Goal: Information Seeking & Learning: Learn about a topic

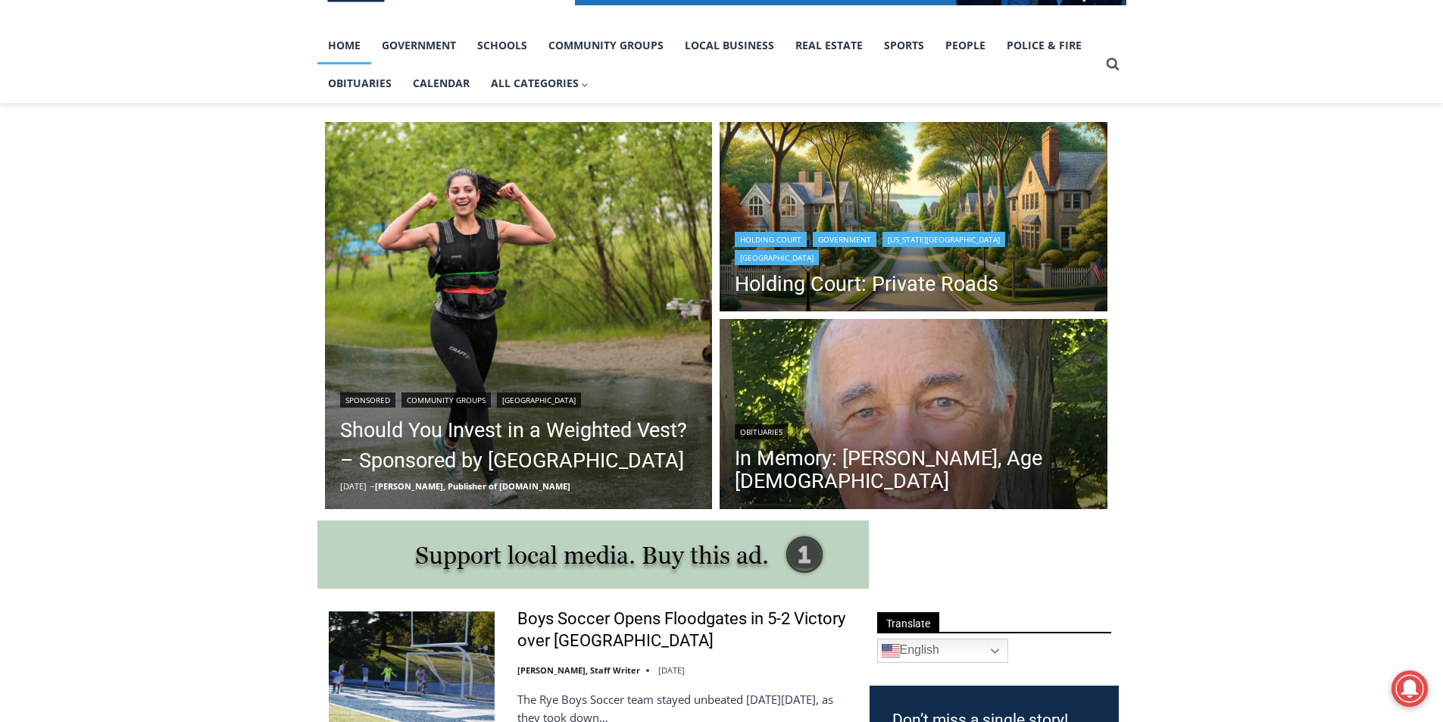
scroll to position [379, 0]
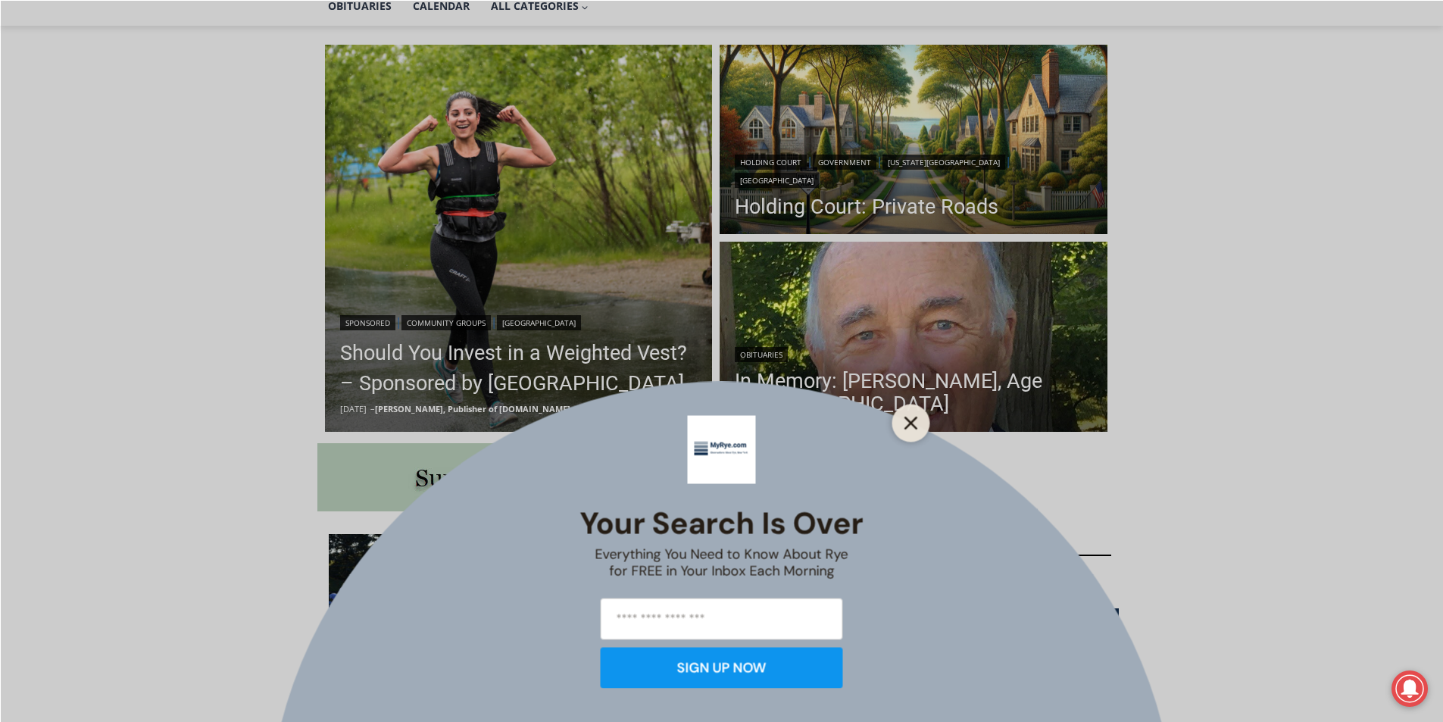
click at [912, 422] on line "Close" at bounding box center [910, 422] width 11 height 11
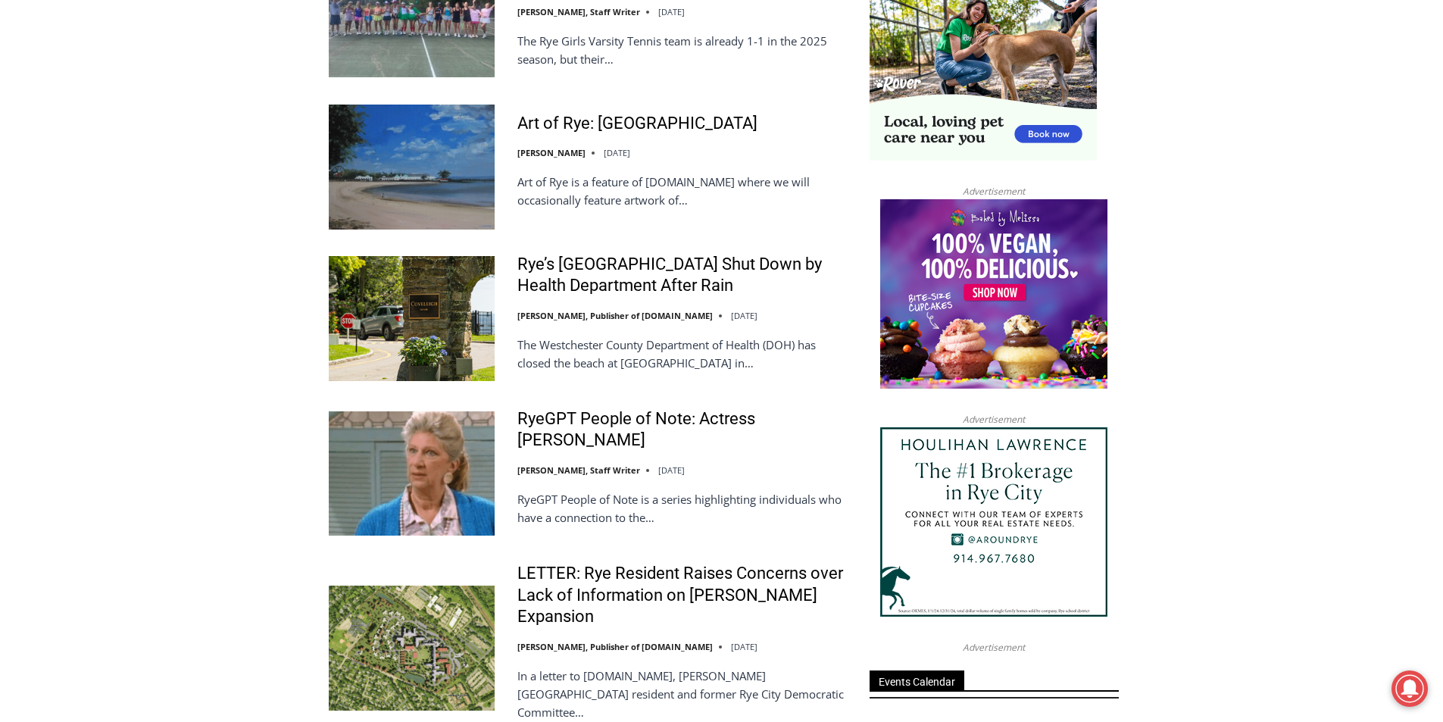
scroll to position [1515, 0]
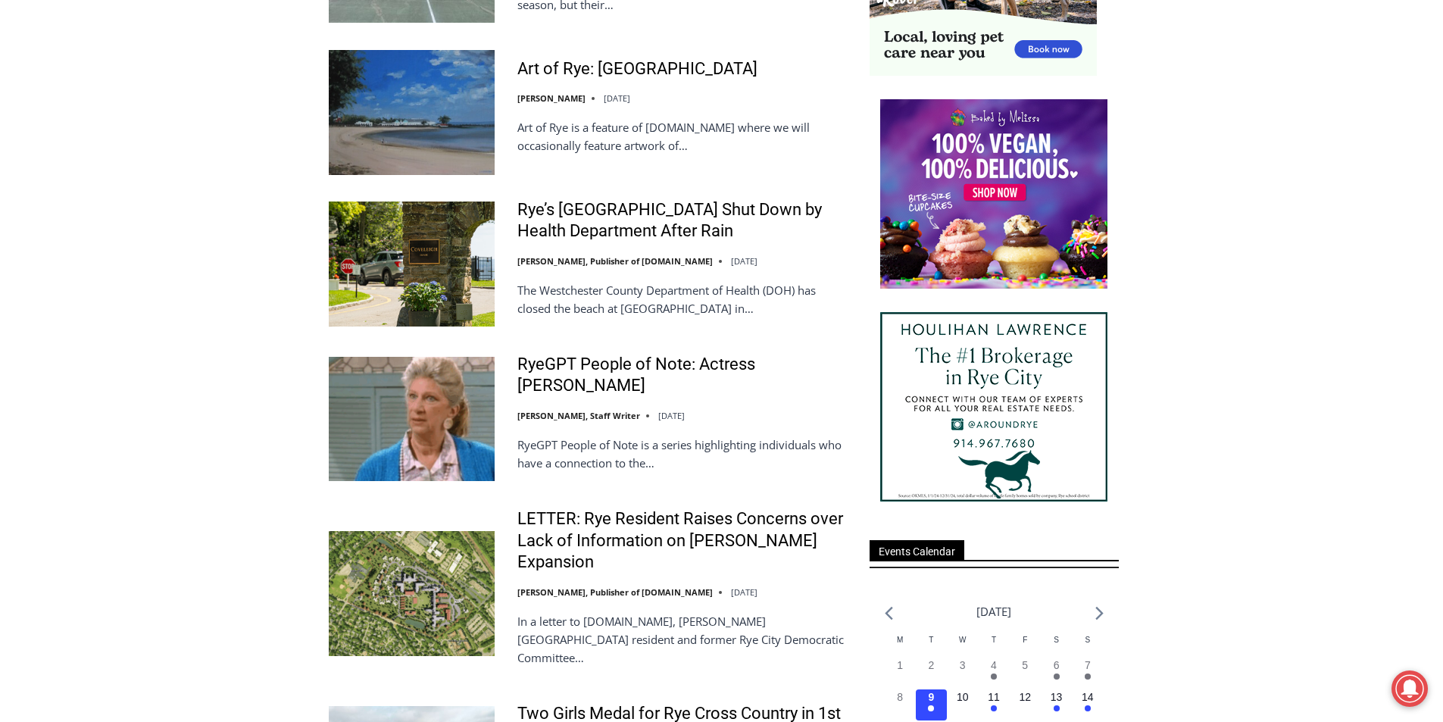
scroll to position [1666, 0]
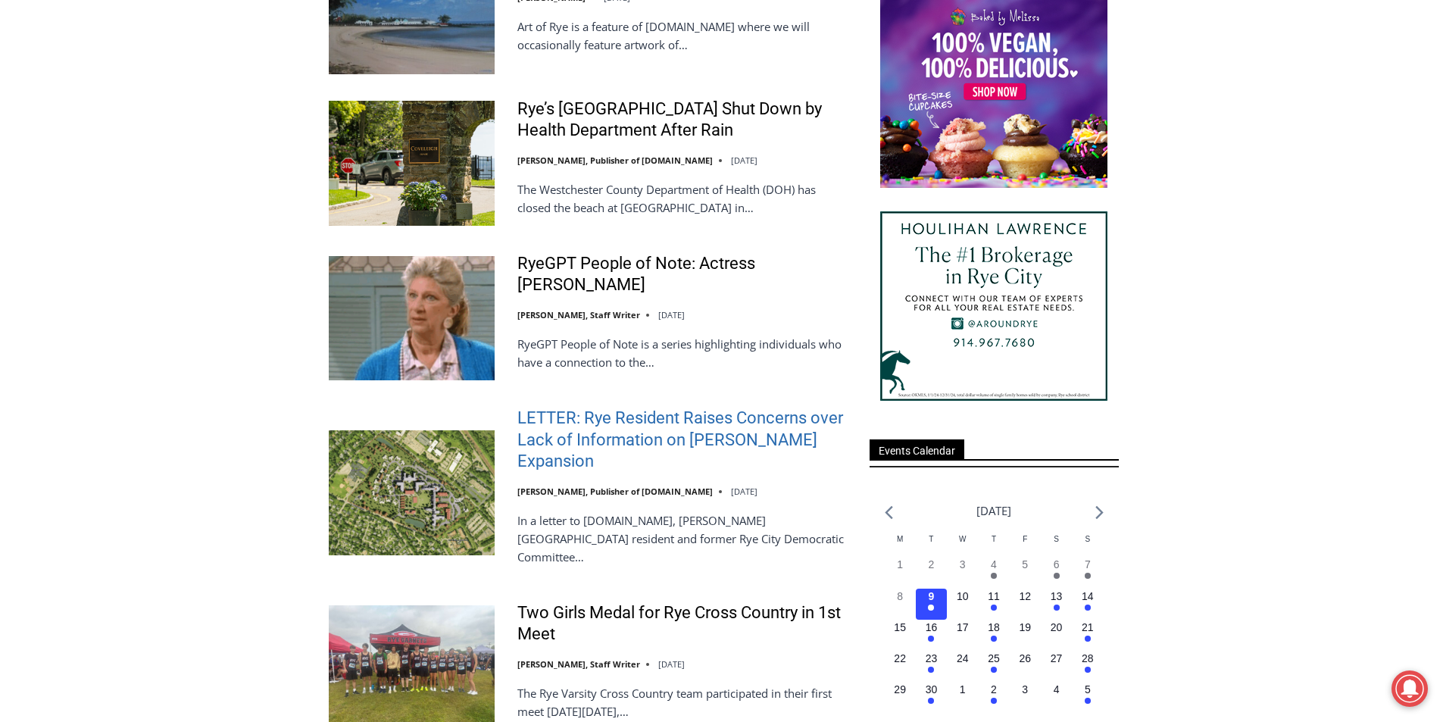
click at [602, 408] on link "LETTER: Rye Resident Raises Concerns over Lack of Information on [PERSON_NAME] …" at bounding box center [683, 440] width 333 height 65
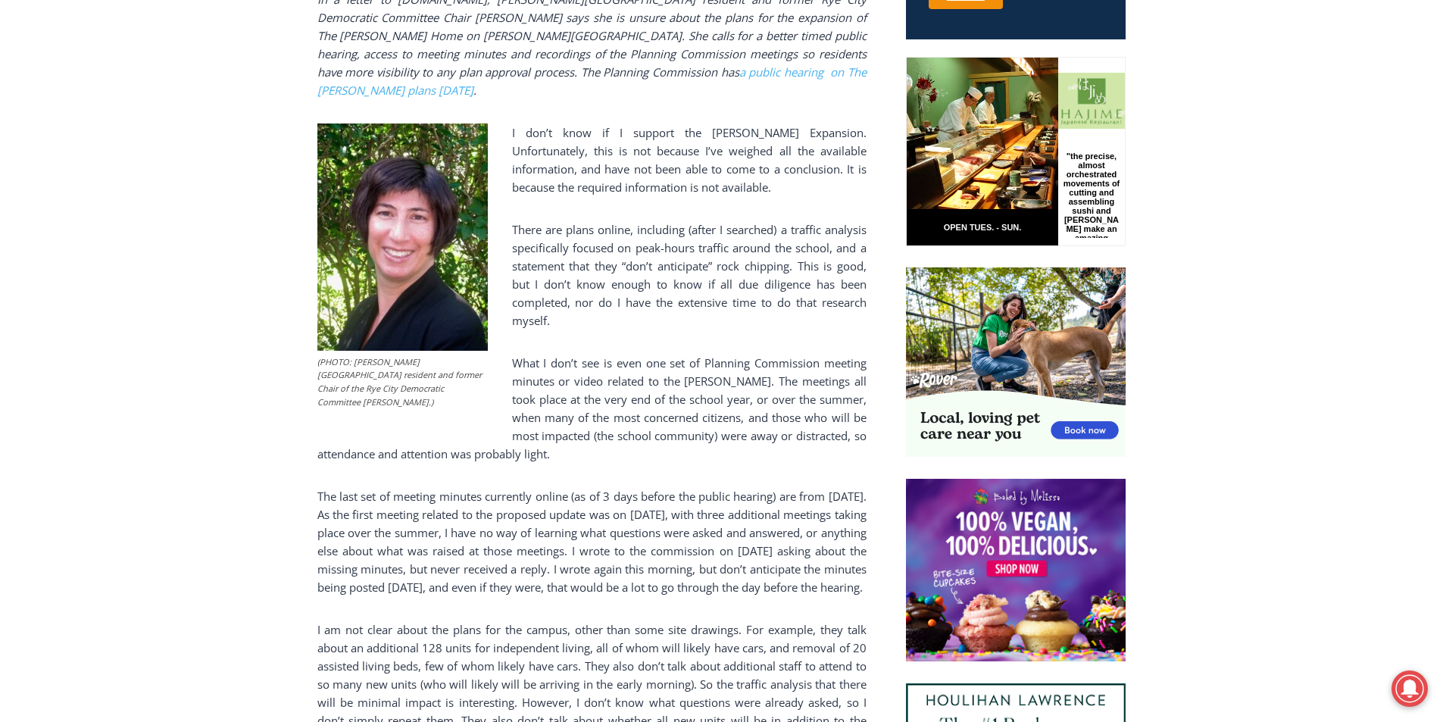
scroll to position [730, 0]
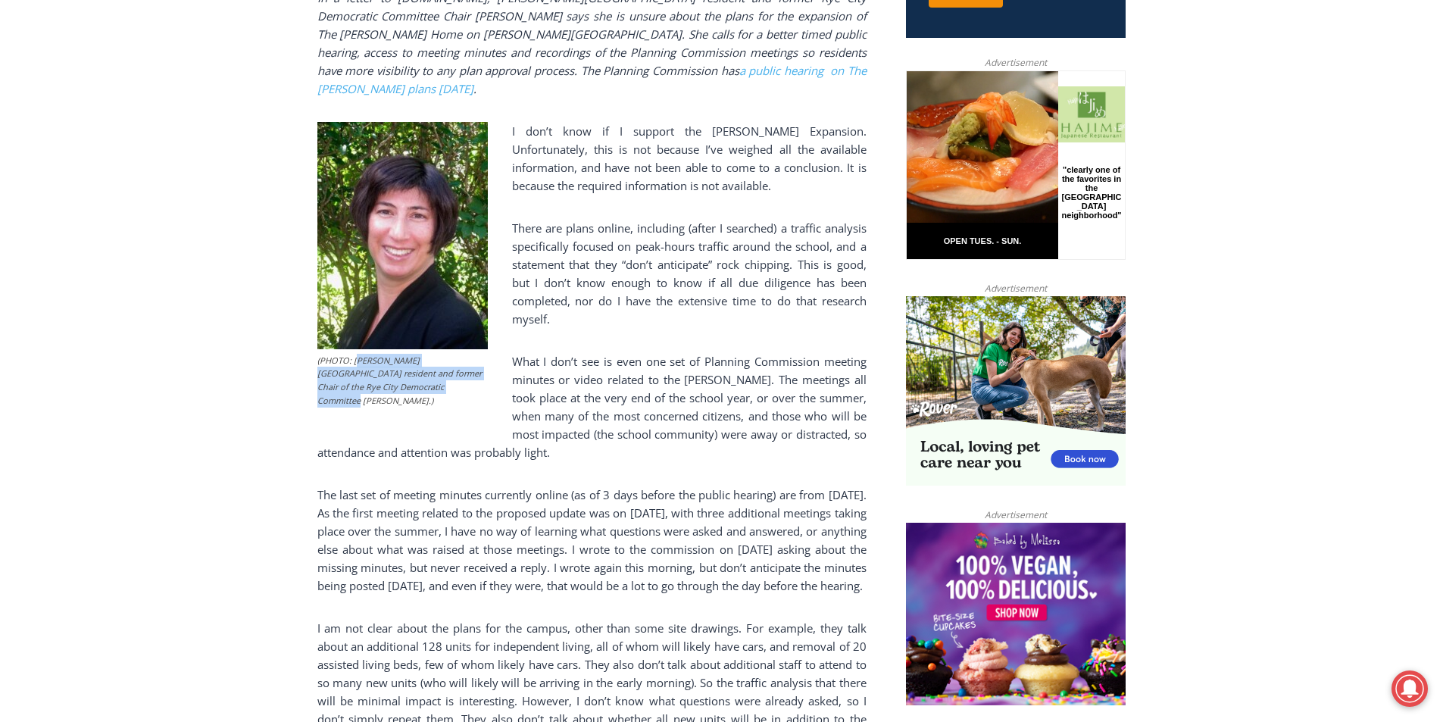
drag, startPoint x: 414, startPoint y: 338, endPoint x: 458, endPoint y: 367, distance: 53.6
click at [458, 367] on figure "(PHOTO: [PERSON_NAME][GEOGRAPHIC_DATA] resident and former Chair of the Rye Cit…" at bounding box center [402, 268] width 170 height 292
drag, startPoint x: 458, startPoint y: 367, endPoint x: 438, endPoint y: 361, distance: 21.6
click at [438, 361] on figure "(PHOTO: [PERSON_NAME][GEOGRAPHIC_DATA] resident and former Chair of the Rye Cit…" at bounding box center [402, 268] width 170 height 292
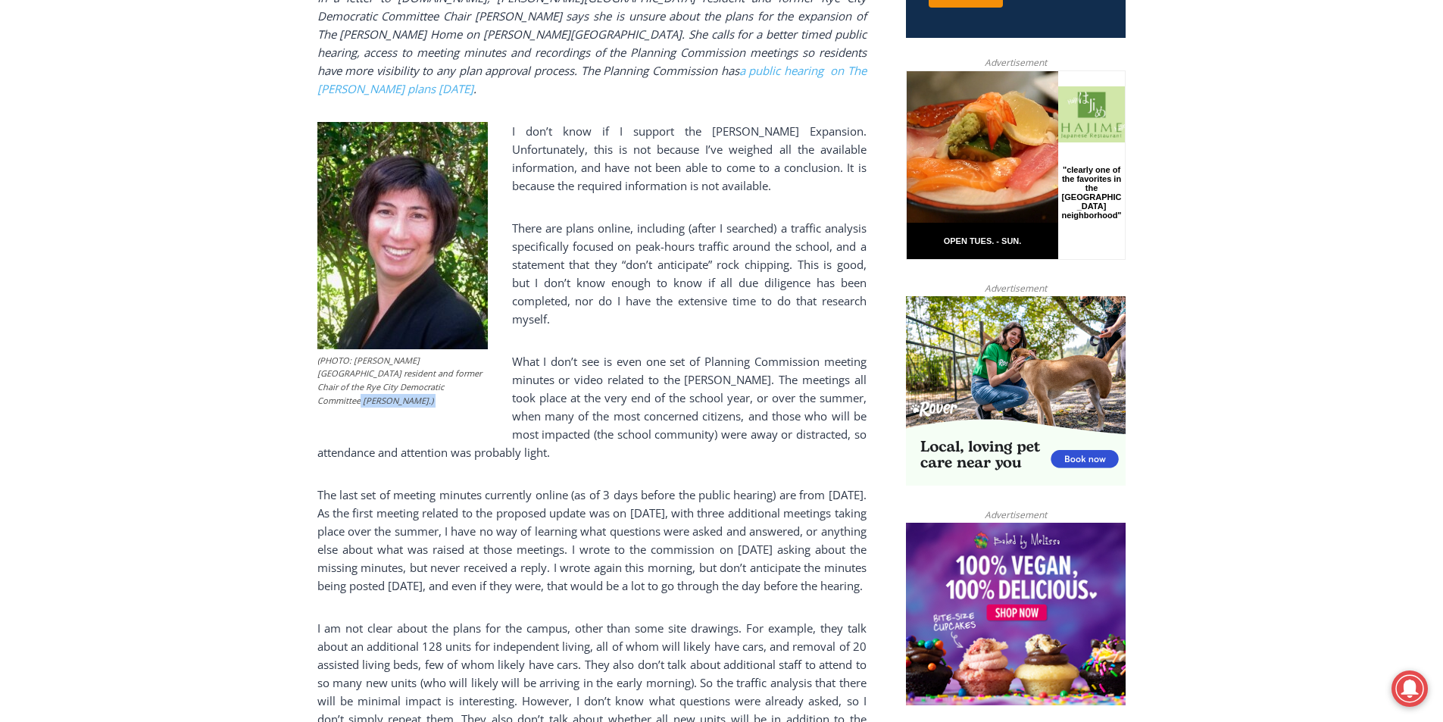
click at [438, 361] on figcaption "(PHOTO: [PERSON_NAME][GEOGRAPHIC_DATA] resident and former Chair of the Rye Cit…" at bounding box center [402, 380] width 170 height 53
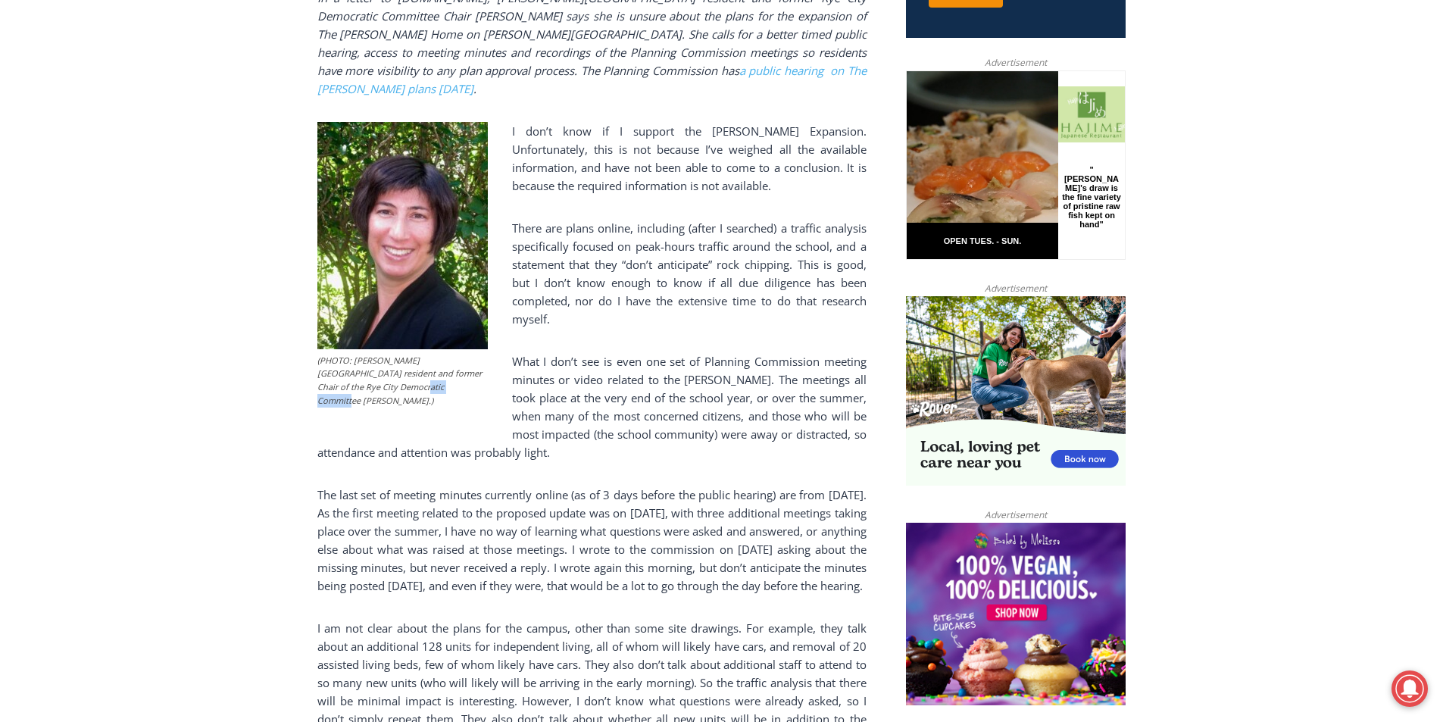
drag, startPoint x: 364, startPoint y: 359, endPoint x: 414, endPoint y: 357, distance: 50.0
click at [414, 357] on figcaption "(PHOTO: [PERSON_NAME][GEOGRAPHIC_DATA] resident and former Chair of the Rye Cit…" at bounding box center [402, 380] width 170 height 53
